Goal: Find specific page/section: Find specific page/section

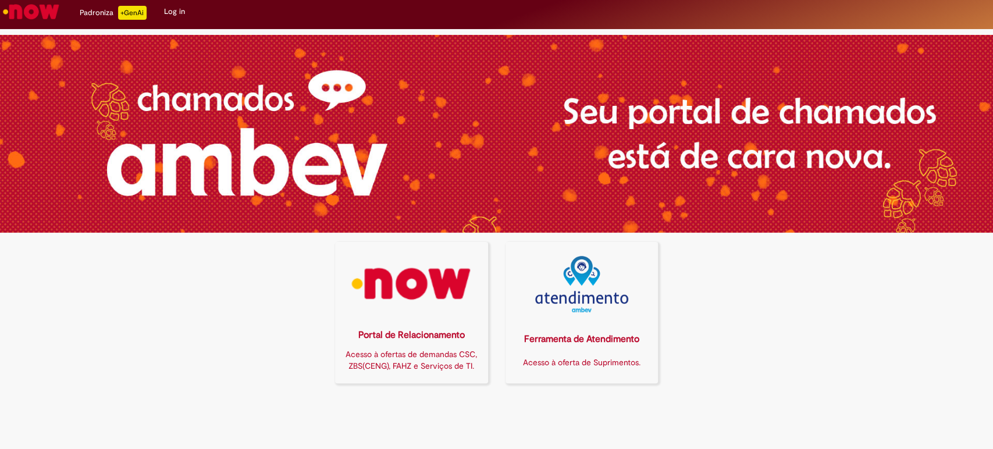
click at [406, 323] on div "Portal de Relacionamento Acesso à ofertas de demandas CSC, ZBS(CENG), FAHZ e Se…" at bounding box center [411, 350] width 139 height 56
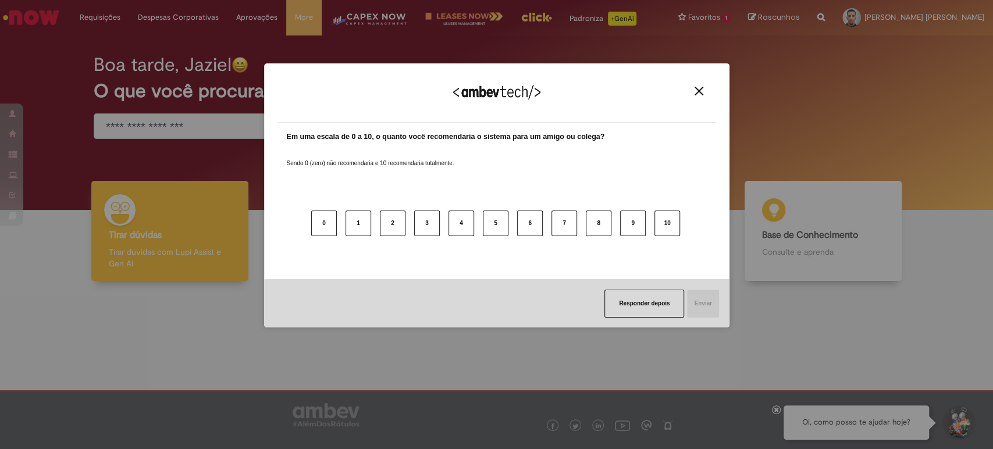
click at [686, 87] on div "Agradecemos seu feedback!" at bounding box center [496, 99] width 437 height 45
click at [700, 97] on div "Agradecemos seu feedback!" at bounding box center [496, 99] width 437 height 45
click at [698, 89] on img "Close" at bounding box center [698, 91] width 9 height 9
